Goal: Download file/media

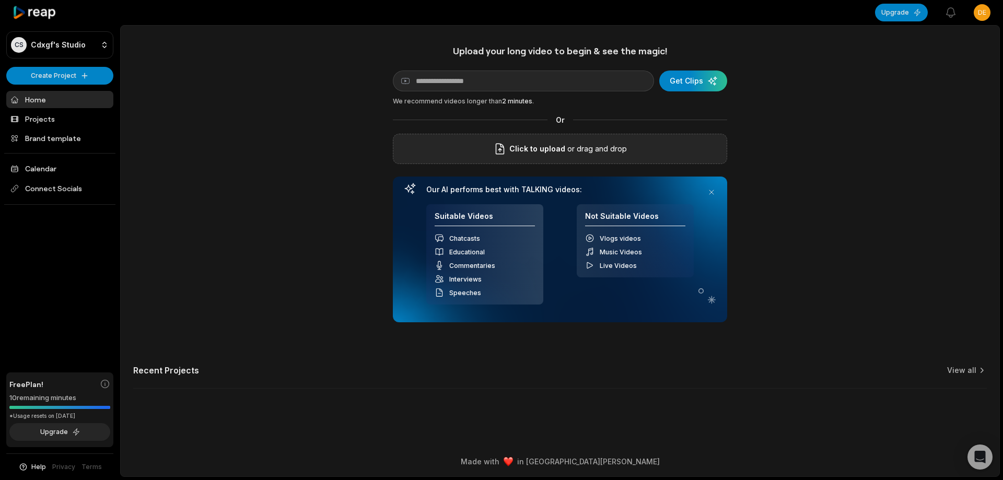
click at [507, 156] on div "Click to upload or drag and drop" at bounding box center [560, 149] width 334 height 30
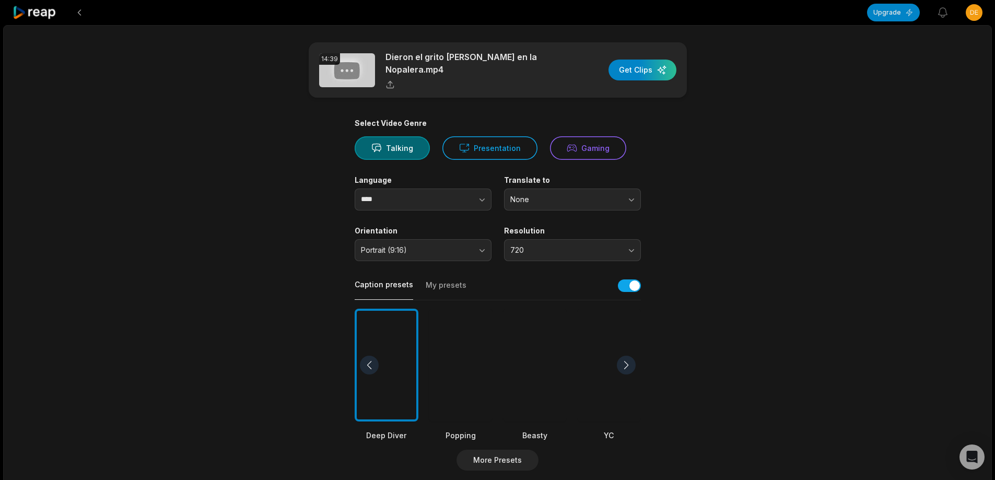
click at [545, 367] on div at bounding box center [535, 365] width 64 height 113
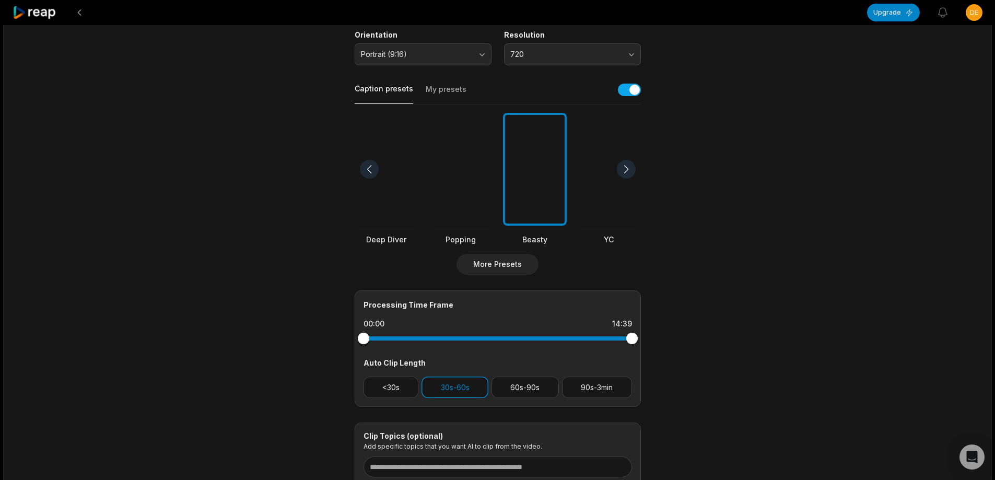
scroll to position [173, 0]
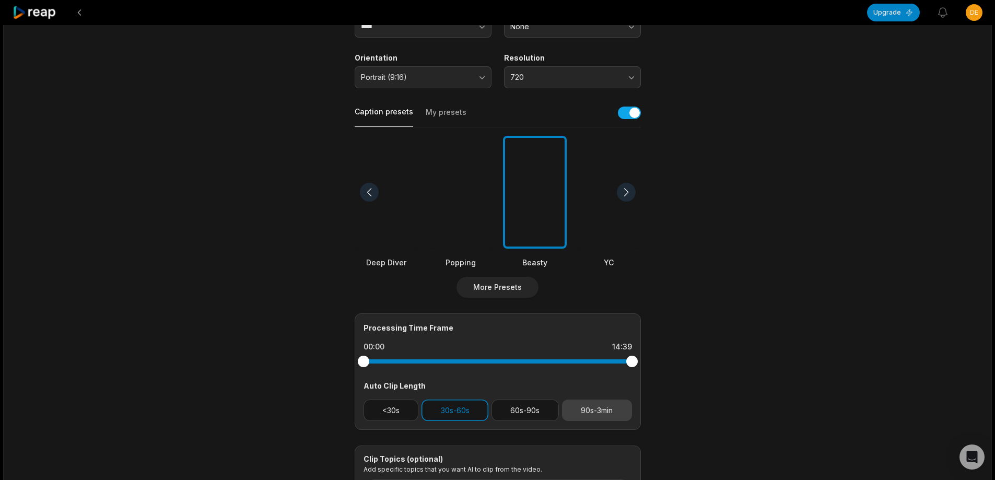
click at [600, 408] on button "90s-3min" at bounding box center [597, 410] width 70 height 21
click at [463, 400] on button "30s-60s" at bounding box center [454, 410] width 67 height 21
drag, startPoint x: 629, startPoint y: 363, endPoint x: 546, endPoint y: 357, distance: 82.7
click at [546, 357] on div at bounding box center [546, 361] width 11 height 11
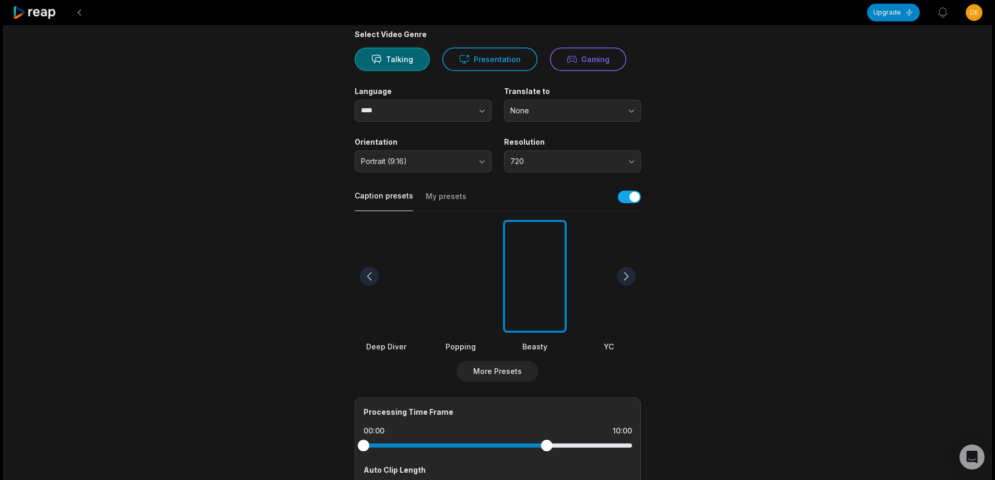
scroll to position [0, 0]
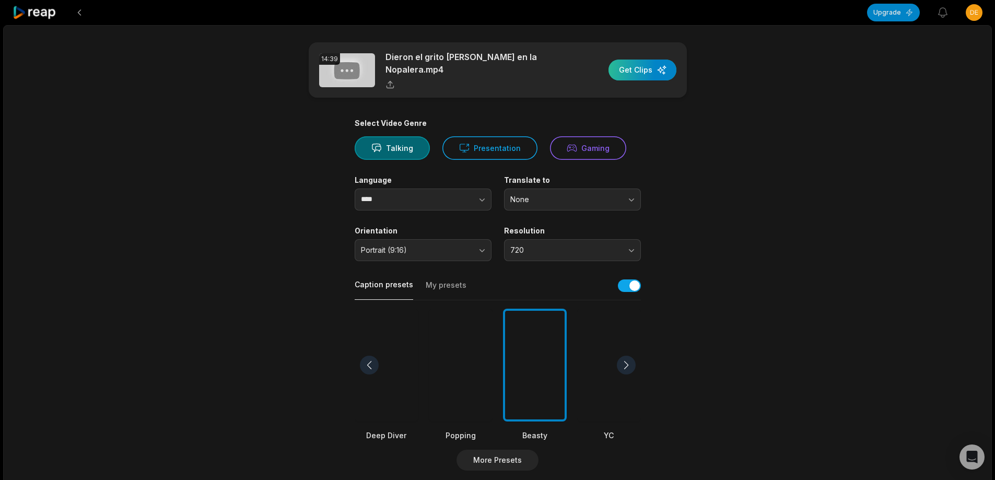
click at [655, 64] on div "button" at bounding box center [642, 70] width 68 height 21
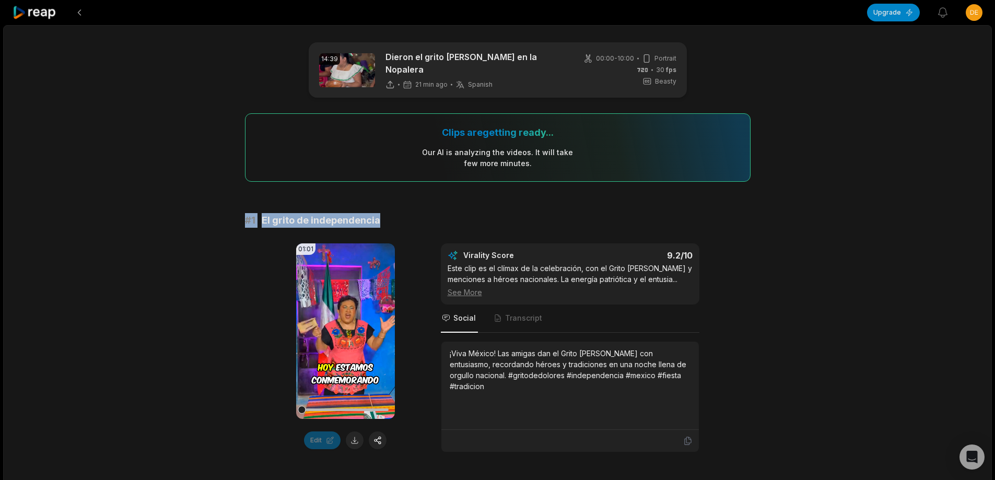
drag, startPoint x: 233, startPoint y: 212, endPoint x: 481, endPoint y: 208, distance: 247.6
copy div "# 1 El grito de independencia"
click at [356, 443] on button at bounding box center [355, 440] width 18 height 18
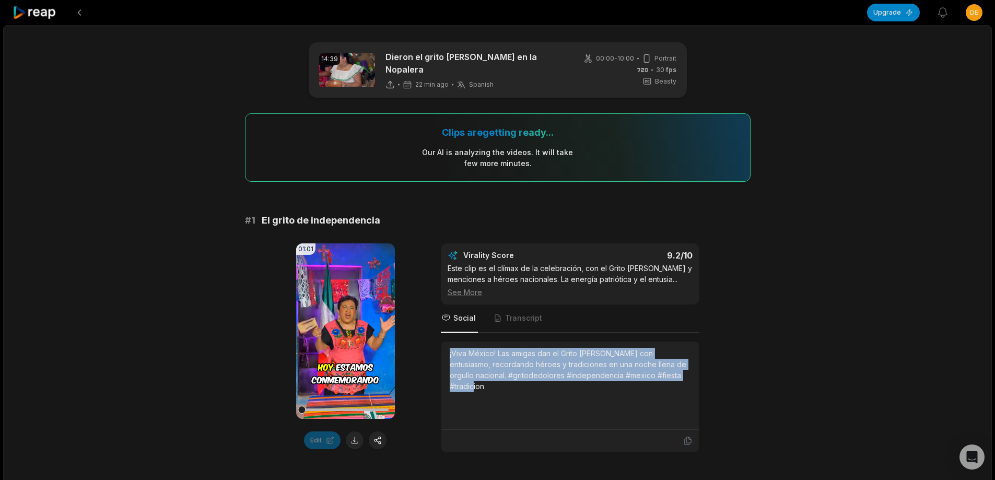
drag, startPoint x: 447, startPoint y: 348, endPoint x: 696, endPoint y: 373, distance: 250.4
click at [696, 373] on div "¡Viva México! Las amigas dan el Grito [PERSON_NAME] con entusiasmo, recordando …" at bounding box center [569, 386] width 257 height 88
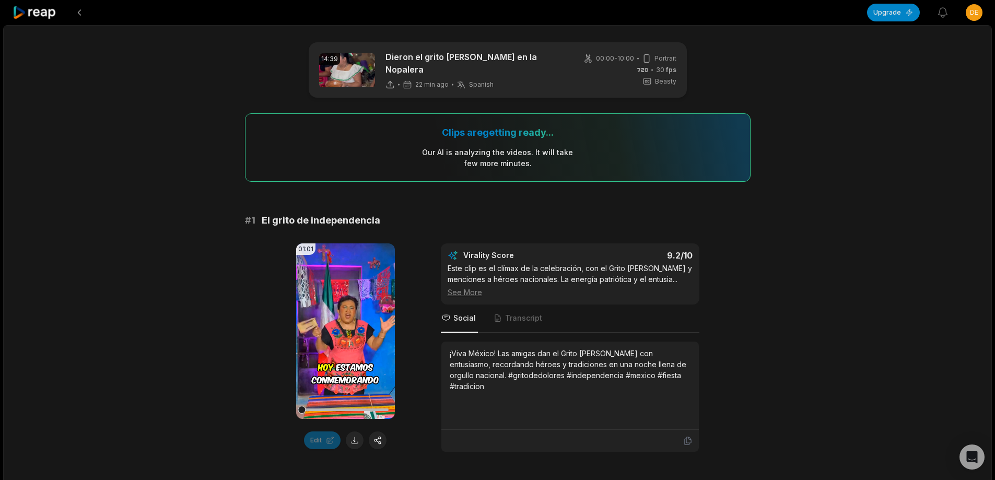
drag, startPoint x: 651, startPoint y: 365, endPoint x: 682, endPoint y: 250, distance: 119.0
click at [682, 250] on div "9.2 /10" at bounding box center [636, 255] width 112 height 10
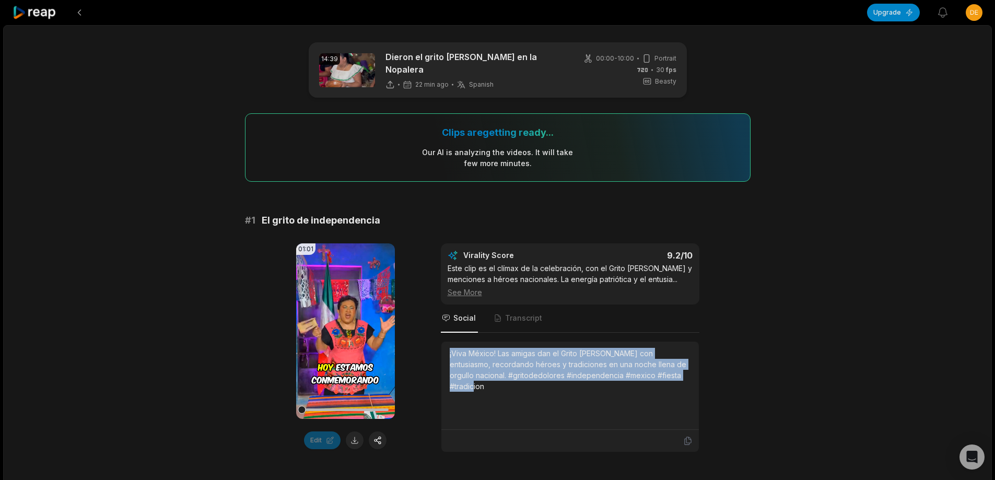
drag, startPoint x: 442, startPoint y: 347, endPoint x: 724, endPoint y: 386, distance: 285.3
click at [724, 386] on div "01:01 Your browser does not support mp4 format. Edit Virality Score 9.2 /10 Est…" at bounding box center [498, 347] width 506 height 209
copy div "¡Viva México! Las amigas dan el Grito [PERSON_NAME] con entusiasmo, recordando …"
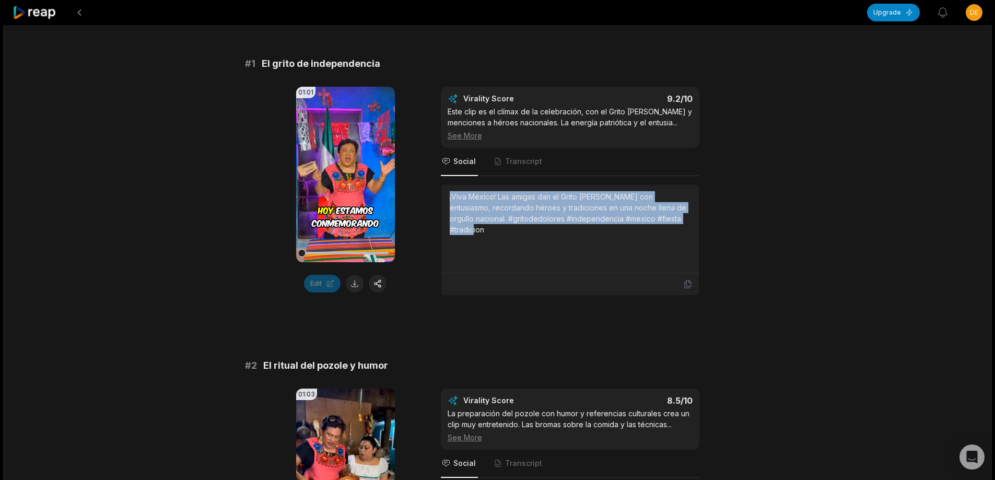
scroll to position [313, 0]
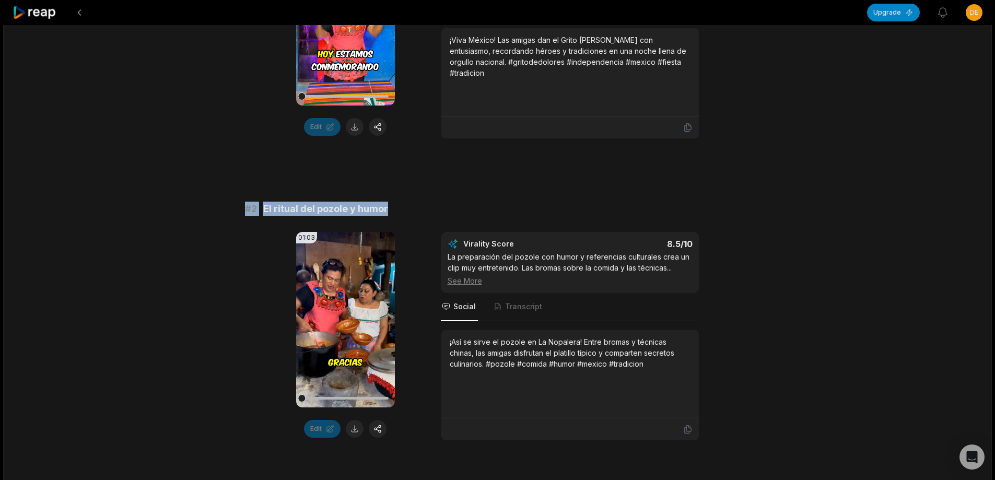
drag, startPoint x: 234, startPoint y: 200, endPoint x: 458, endPoint y: 186, distance: 224.4
copy div "# 2 El ritual del pozole y humor"
click at [352, 424] on button at bounding box center [355, 429] width 18 height 18
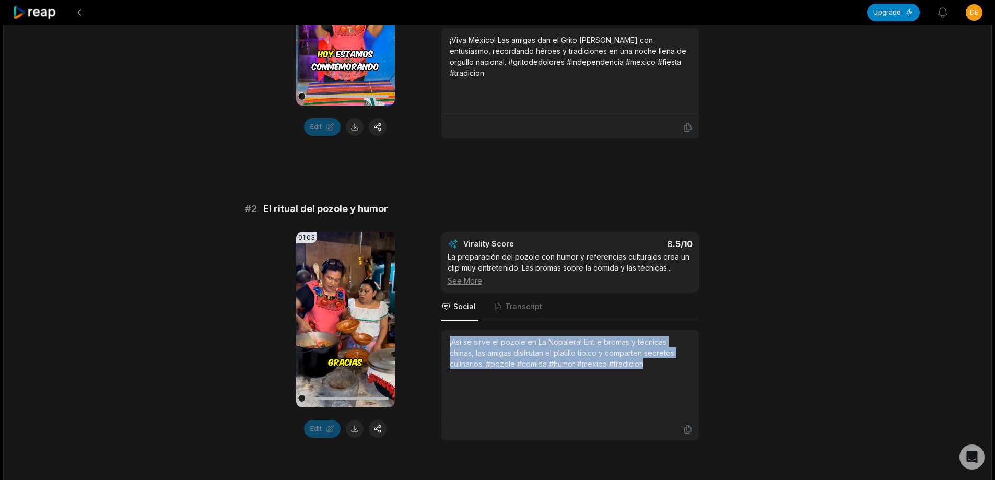
drag, startPoint x: 448, startPoint y: 335, endPoint x: 644, endPoint y: 366, distance: 198.3
click at [695, 366] on div "¡Así se sirve el pozole en La Nopalera! Entre bromas y técnicas chinas, las ami…" at bounding box center [569, 374] width 257 height 88
copy div "¡Así se sirve el pozole en La Nopalera! Entre bromas y técnicas chinas, las ami…"
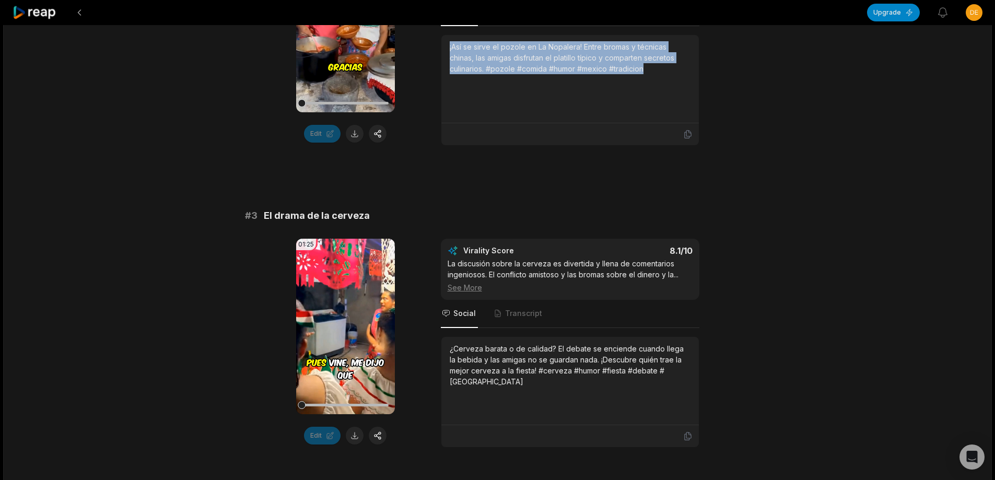
scroll to position [627, 0]
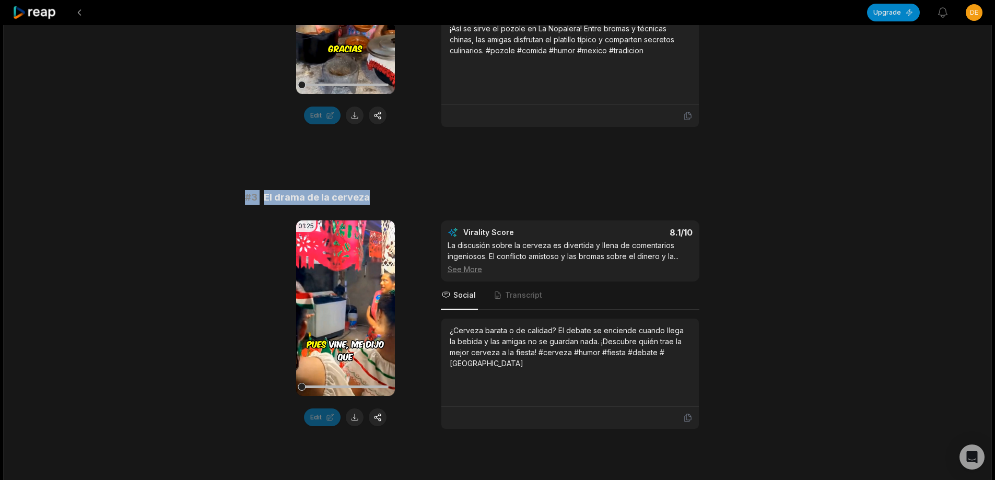
drag, startPoint x: 237, startPoint y: 188, endPoint x: 365, endPoint y: 203, distance: 128.8
copy div "# 3 El drama de la cerveza"
click at [356, 409] on button at bounding box center [355, 417] width 18 height 18
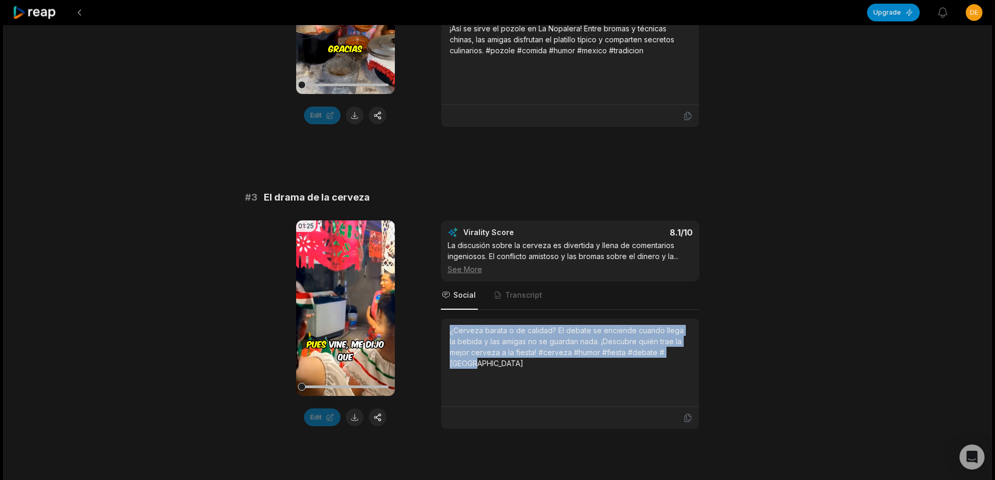
drag, startPoint x: 447, startPoint y: 328, endPoint x: 704, endPoint y: 354, distance: 258.3
click at [704, 354] on div "01:25 Your browser does not support mp4 format. Edit Virality Score 8.1 /10 La …" at bounding box center [498, 324] width 506 height 209
copy div "¿Cerveza barata o de calidad? El debate se enciende cuando llega la bebida y la…"
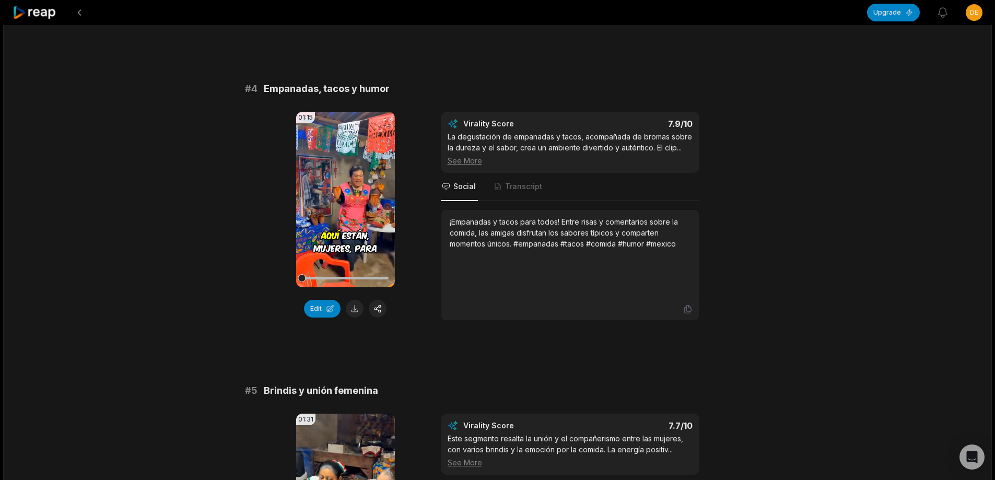
scroll to position [961, 0]
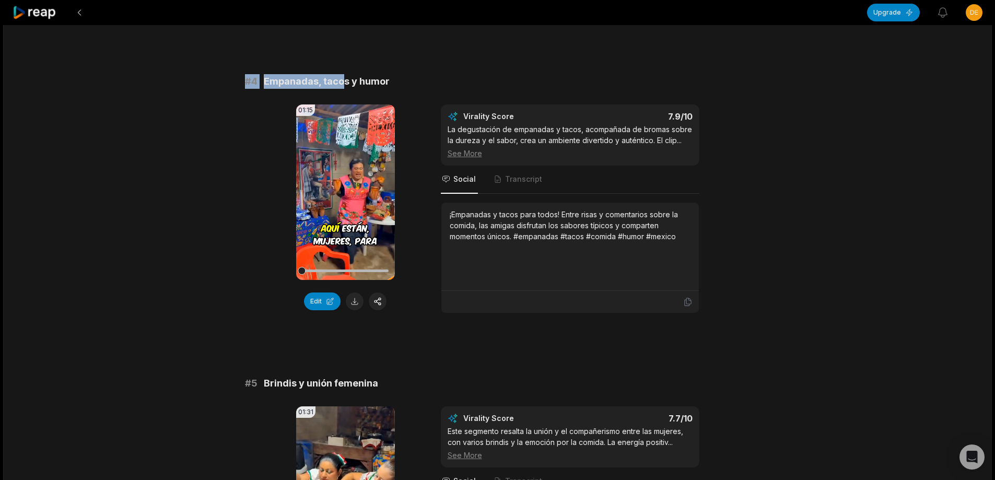
drag, startPoint x: 236, startPoint y: 71, endPoint x: 395, endPoint y: 90, distance: 159.9
copy div "# 4 Empanadas, tacos y humor"
click at [356, 292] on button at bounding box center [355, 301] width 18 height 18
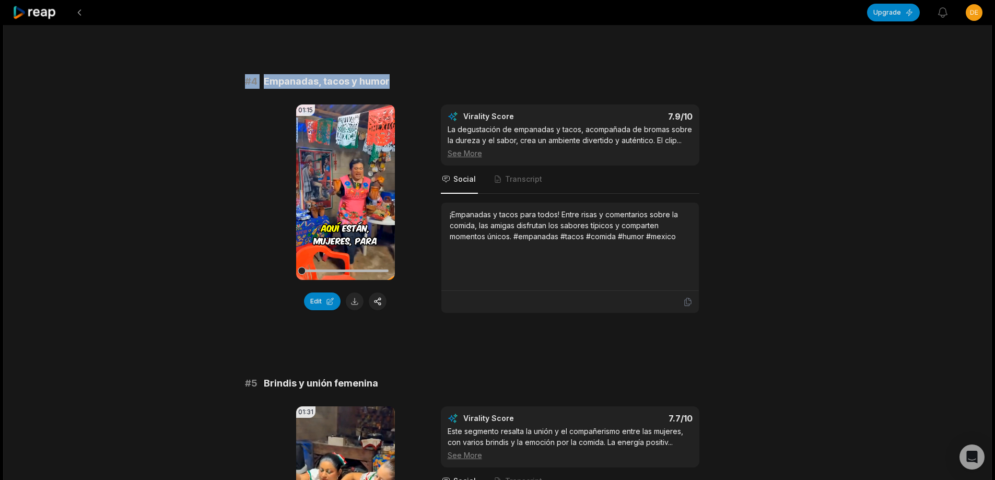
drag, startPoint x: 238, startPoint y: 69, endPoint x: 391, endPoint y: 75, distance: 153.1
copy div "# 4 Empanadas, tacos y humor"
